Goal: Task Accomplishment & Management: Use online tool/utility

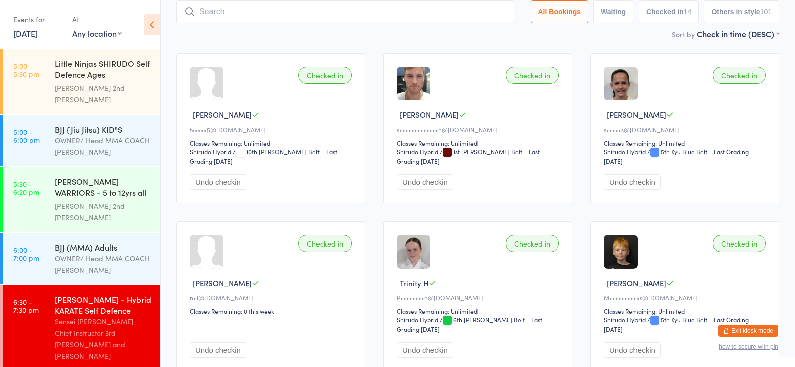
click at [38, 32] on link "[DATE]" at bounding box center [25, 33] width 25 height 11
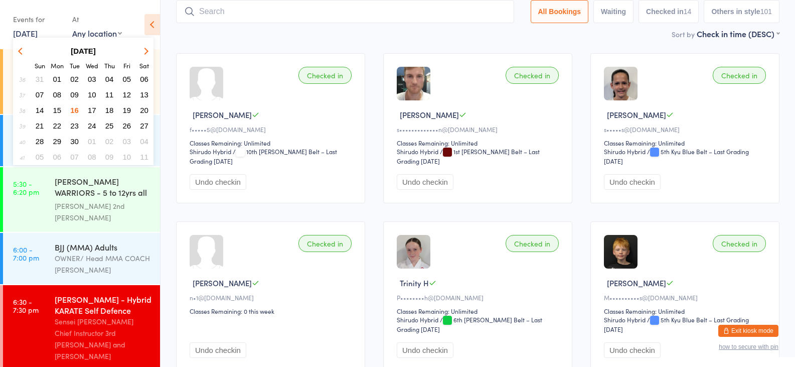
click at [92, 112] on span "17" at bounding box center [92, 110] width 9 height 9
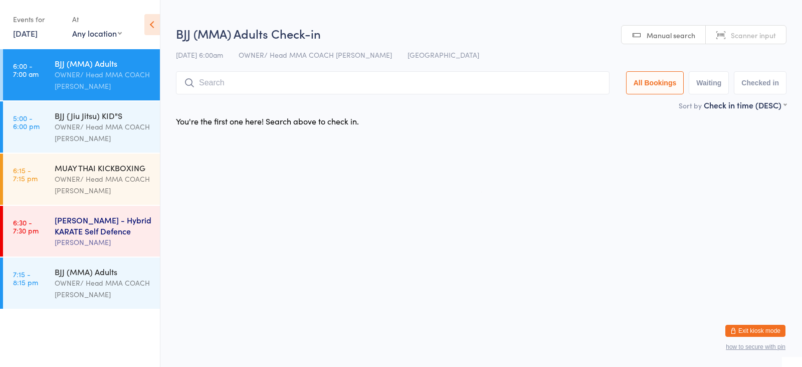
click at [101, 229] on div "[PERSON_NAME] - Hybrid KARATE Self Defence" at bounding box center [103, 225] width 97 height 22
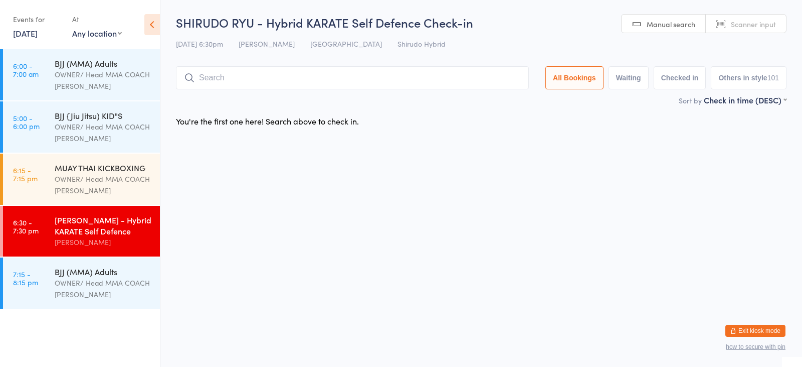
click at [328, 88] on input "search" at bounding box center [352, 77] width 353 height 23
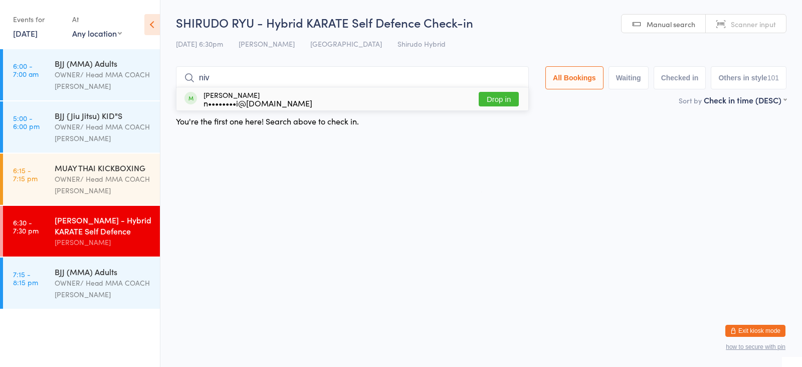
type input "niv"
click at [490, 105] on button "Drop in" at bounding box center [499, 99] width 40 height 15
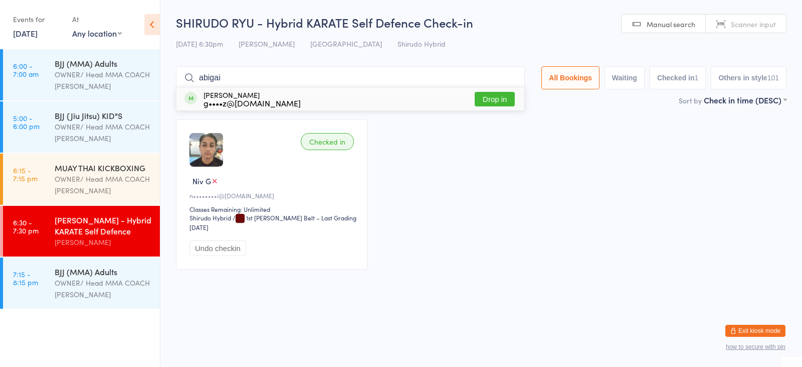
type input "[PERSON_NAME]"
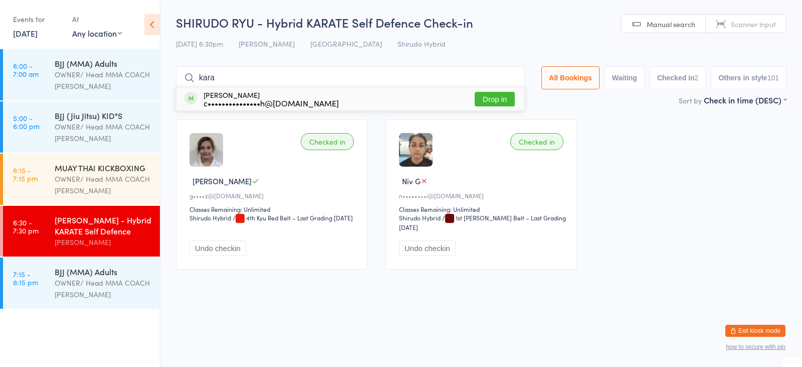
type input "kara"
click at [489, 98] on button "Drop in" at bounding box center [495, 99] width 40 height 15
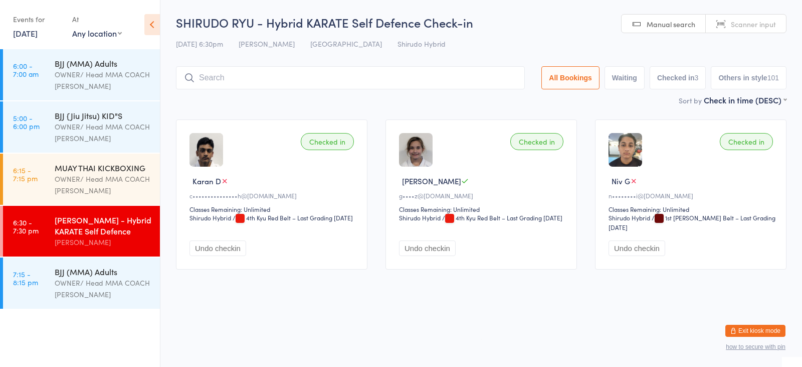
click at [482, 84] on input "search" at bounding box center [350, 77] width 349 height 23
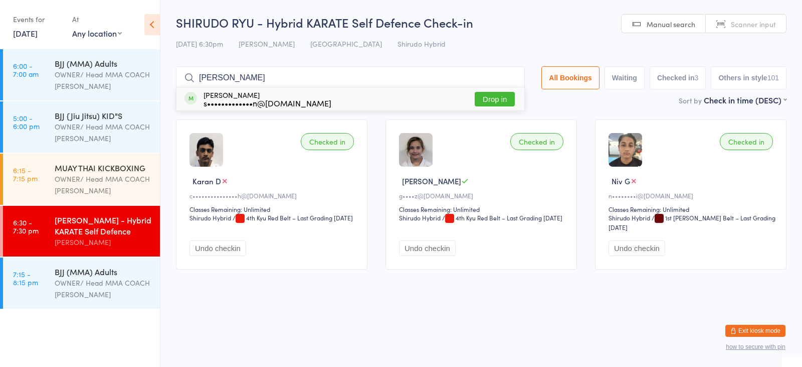
click at [261, 78] on input "[PERSON_NAME]" at bounding box center [350, 77] width 349 height 23
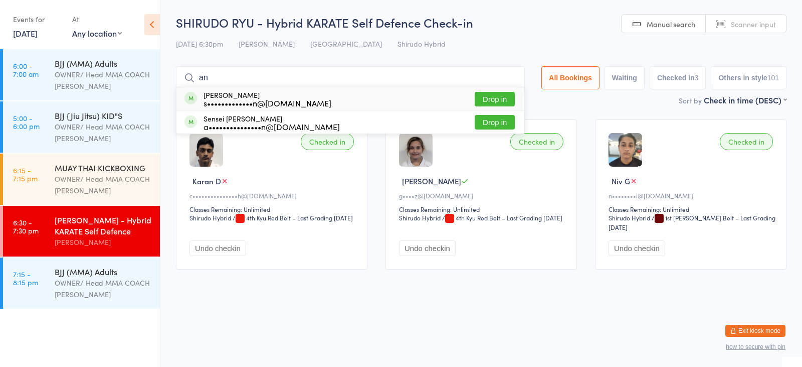
type input "a"
type input "[PERSON_NAME]"
click at [496, 101] on button "Drop in" at bounding box center [495, 99] width 40 height 15
